Goal: Transaction & Acquisition: Download file/media

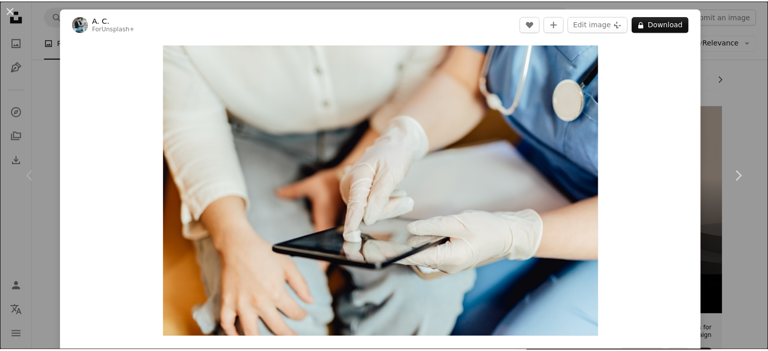
scroll to position [147, 0]
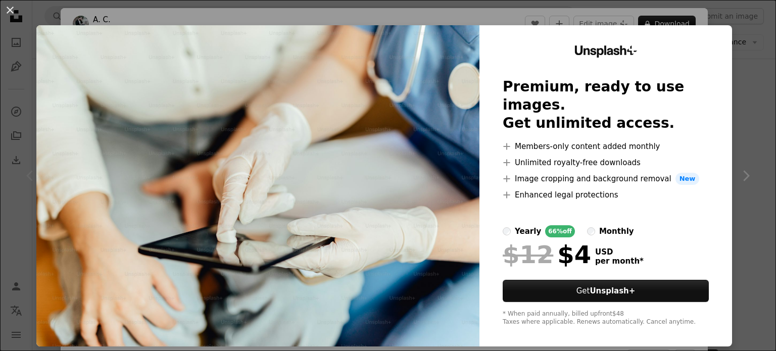
click at [744, 93] on div "An X shape Unsplash+ Premium, ready to use images. Get unlimited access. A plus…" at bounding box center [388, 175] width 776 height 351
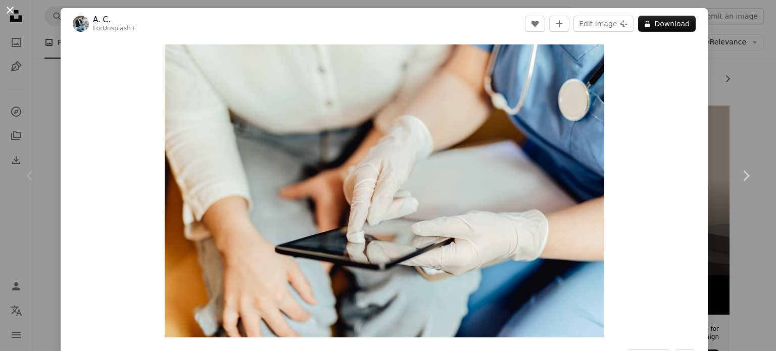
click at [12, 9] on button "An X shape" at bounding box center [10, 10] width 12 height 12
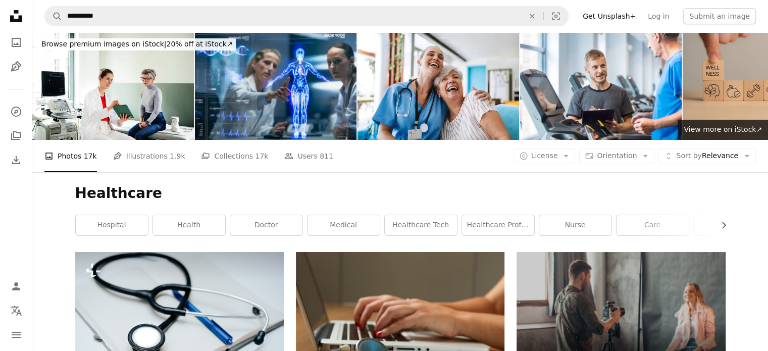
click at [613, 20] on link "Get Unsplash+" at bounding box center [609, 16] width 65 height 16
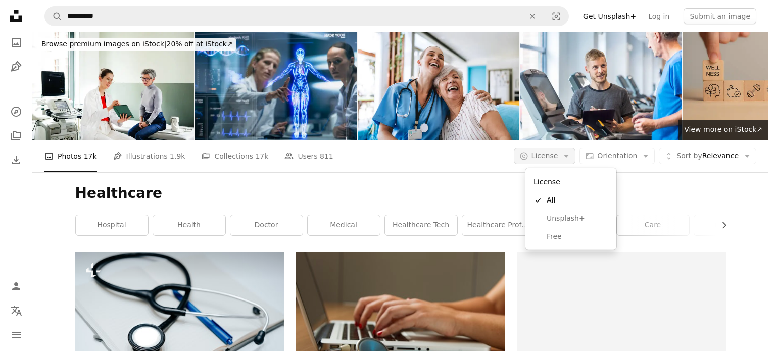
click at [558, 152] on span "License" at bounding box center [544, 156] width 27 height 8
click at [559, 236] on span "Free" at bounding box center [578, 237] width 62 height 10
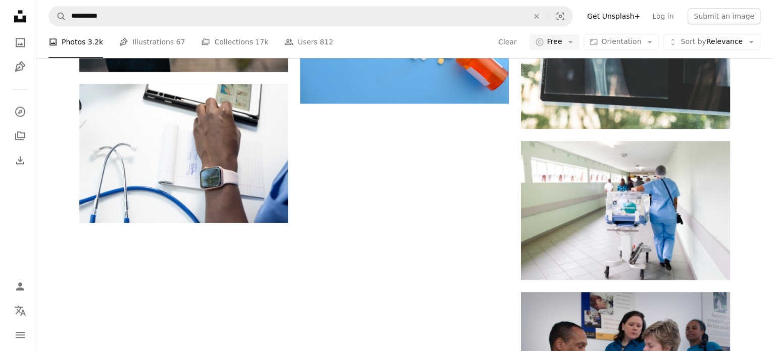
scroll to position [1265, 0]
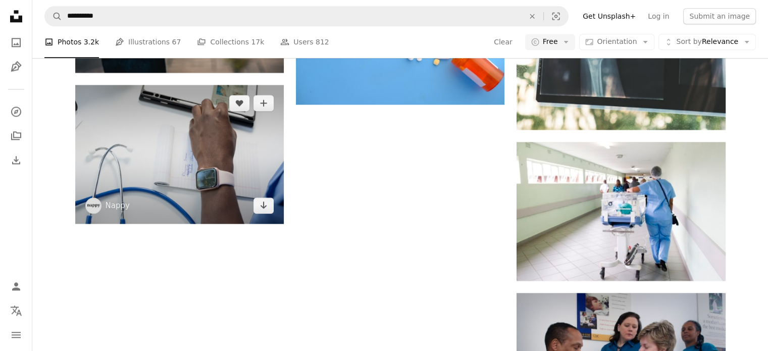
click at [152, 141] on img at bounding box center [179, 154] width 209 height 139
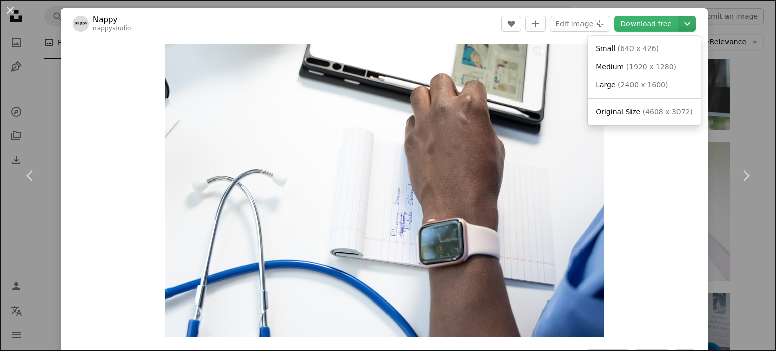
click at [683, 28] on icon "Chevron down" at bounding box center [687, 24] width 16 height 12
click at [611, 64] on span "Medium" at bounding box center [610, 67] width 28 height 8
